Goal: Find specific page/section: Find specific page/section

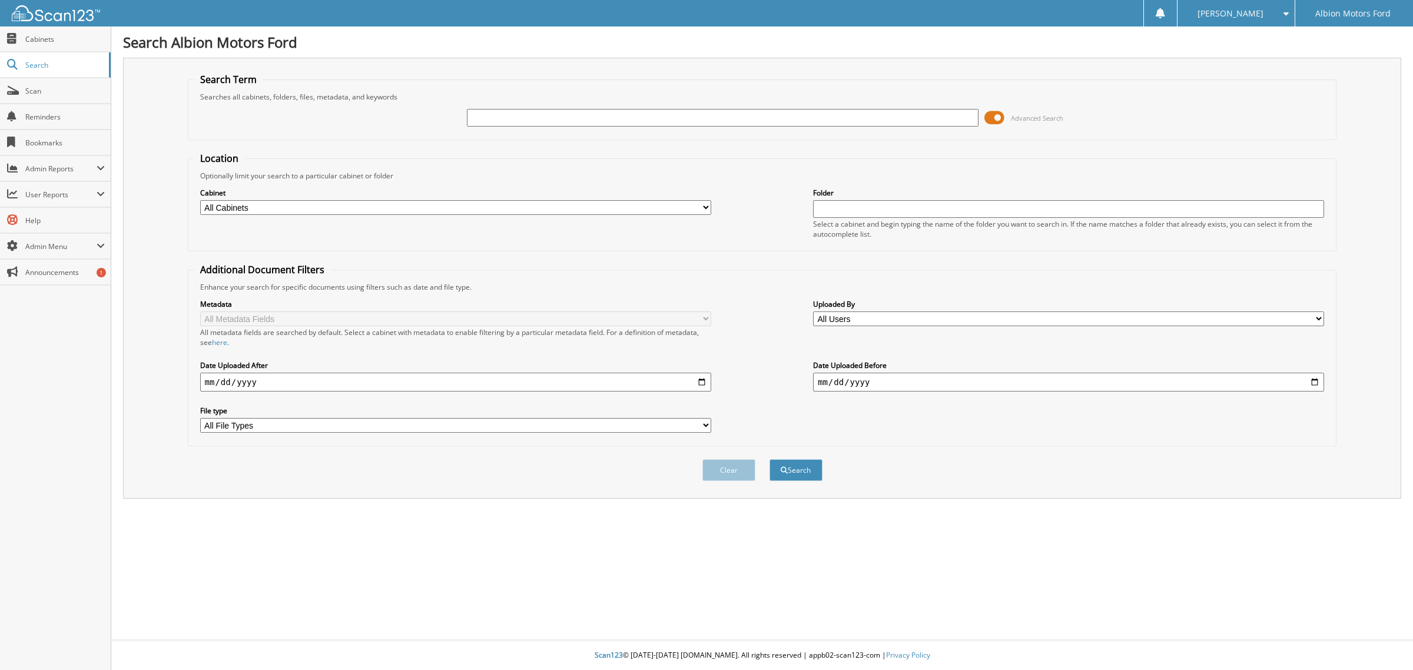
click at [572, 115] on input "text" at bounding box center [722, 118] width 511 height 18
type input "49922"
click at [769, 459] on button "Search" at bounding box center [795, 470] width 53 height 22
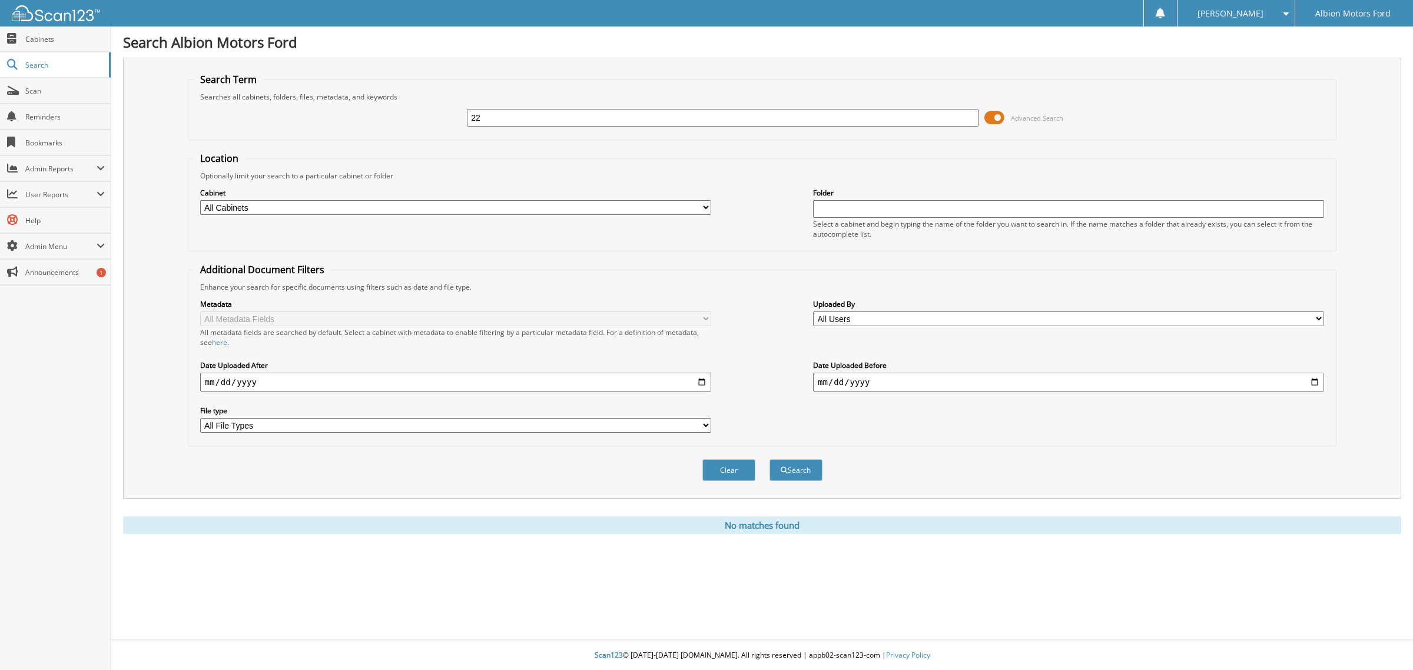
type input "2"
type input "TAYLORBEY"
click at [769, 459] on button "Search" at bounding box center [795, 470] width 53 height 22
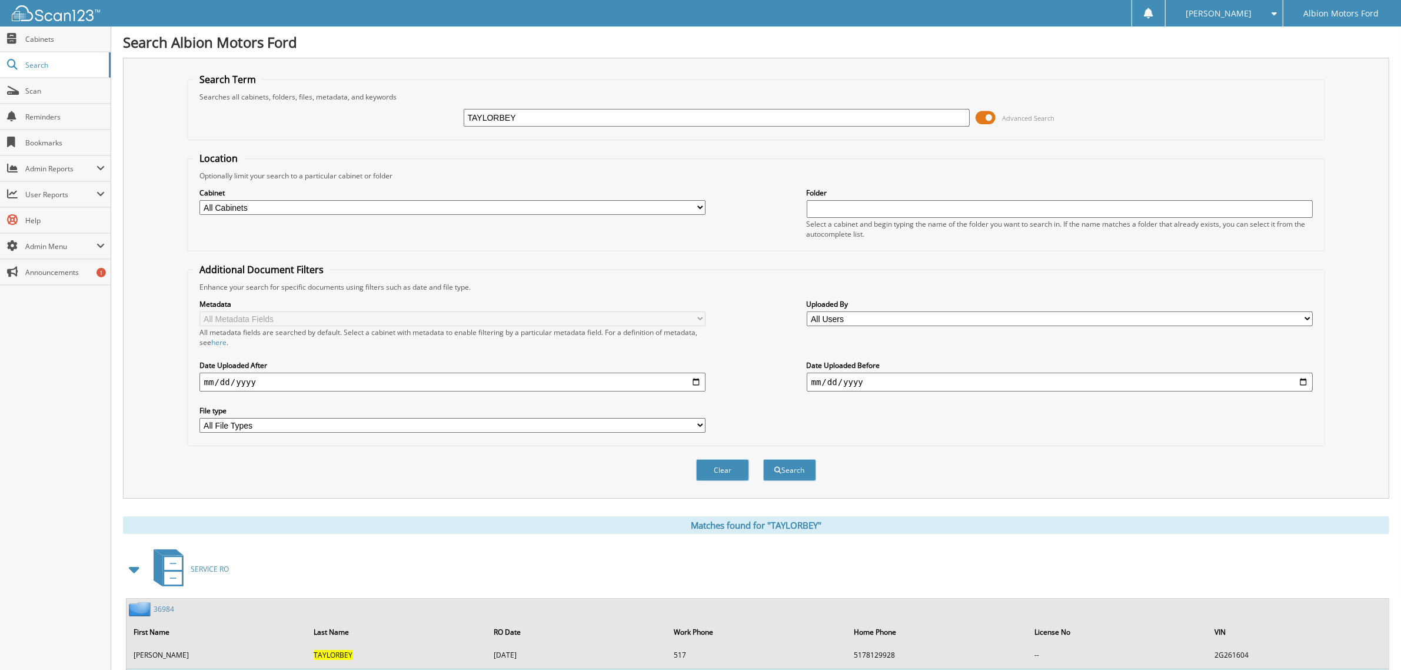
click at [521, 125] on input "TAYLORBEY" at bounding box center [717, 118] width 507 height 18
type input "T"
click at [38, 90] on span "Scan" at bounding box center [64, 91] width 79 height 10
